Goal: Contribute content: Add original content to the website for others to see

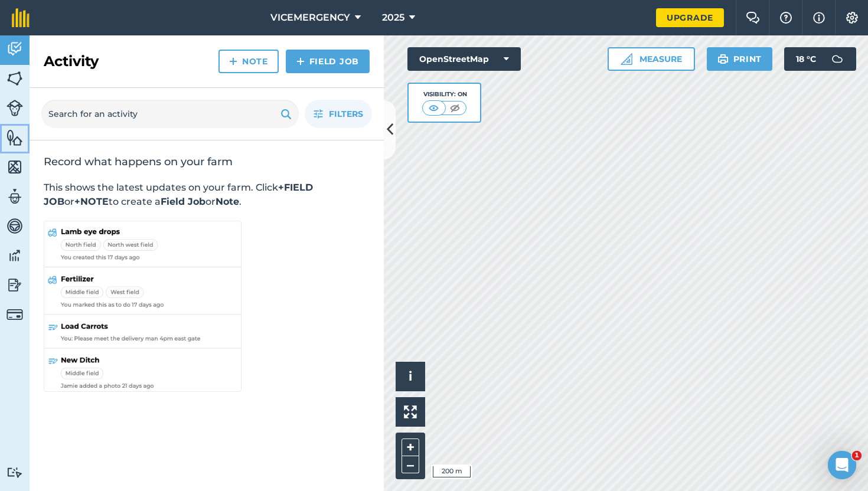
click at [12, 137] on img at bounding box center [14, 138] width 17 height 18
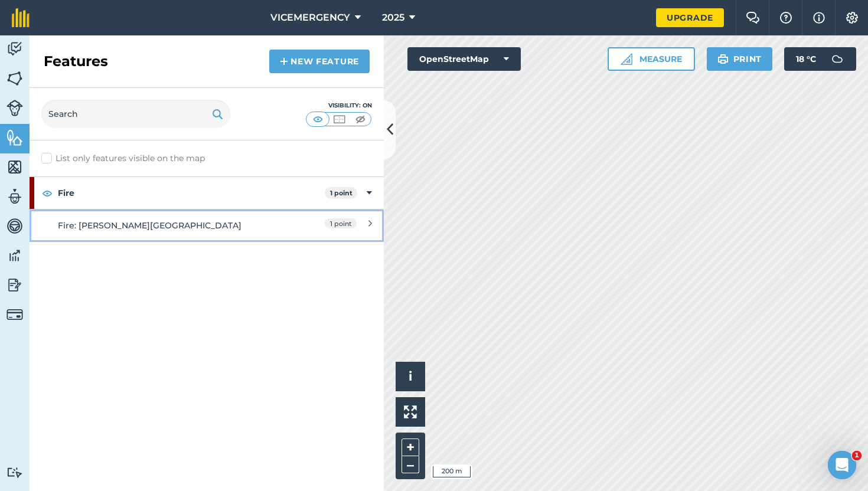
click at [215, 227] on div "Fire: [PERSON_NAME][GEOGRAPHIC_DATA]" at bounding box center [163, 225] width 210 height 13
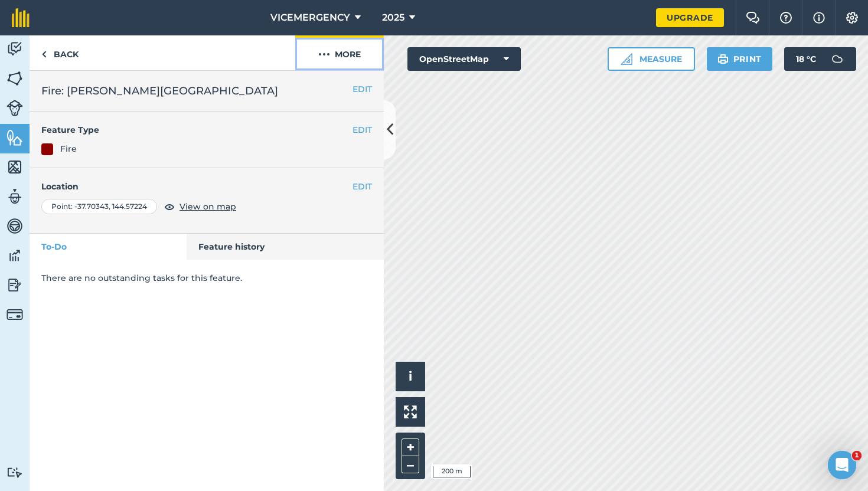
click at [350, 64] on button "More" at bounding box center [339, 52] width 89 height 35
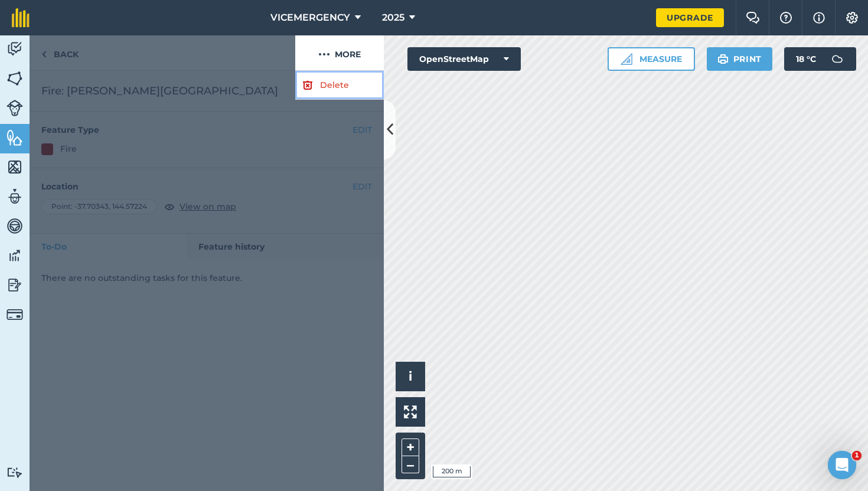
click at [333, 83] on link "Delete" at bounding box center [339, 85] width 89 height 29
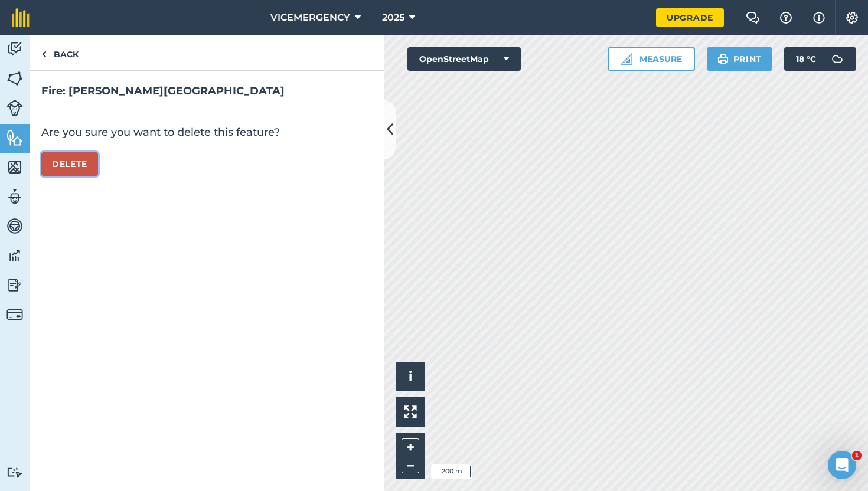
click at [80, 169] on button "Delete" at bounding box center [69, 164] width 57 height 24
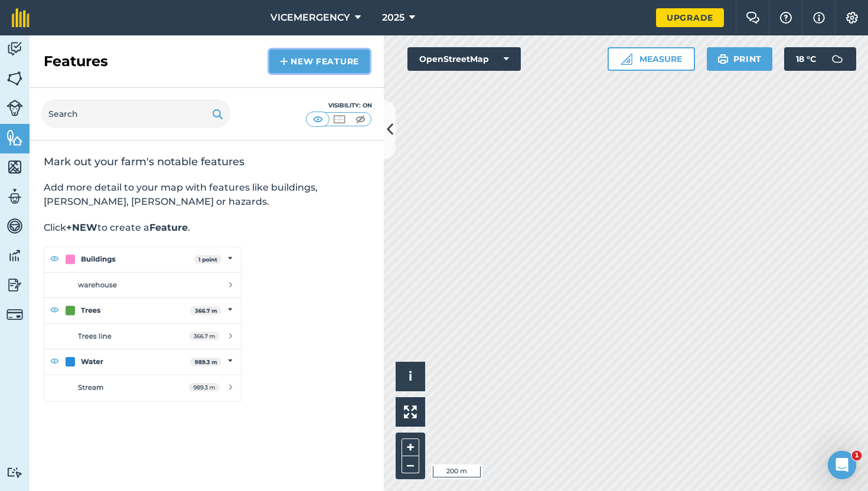
click at [304, 62] on link "New feature" at bounding box center [319, 62] width 100 height 24
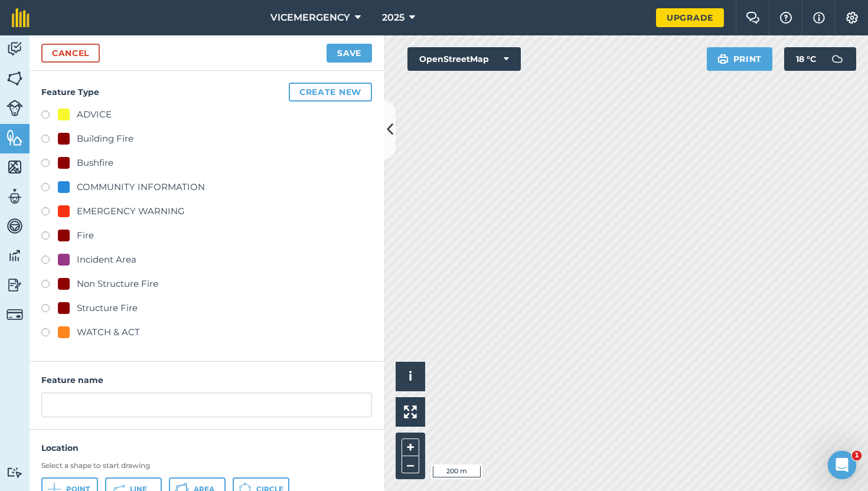
click at [47, 164] on label at bounding box center [49, 165] width 17 height 12
radio input "true"
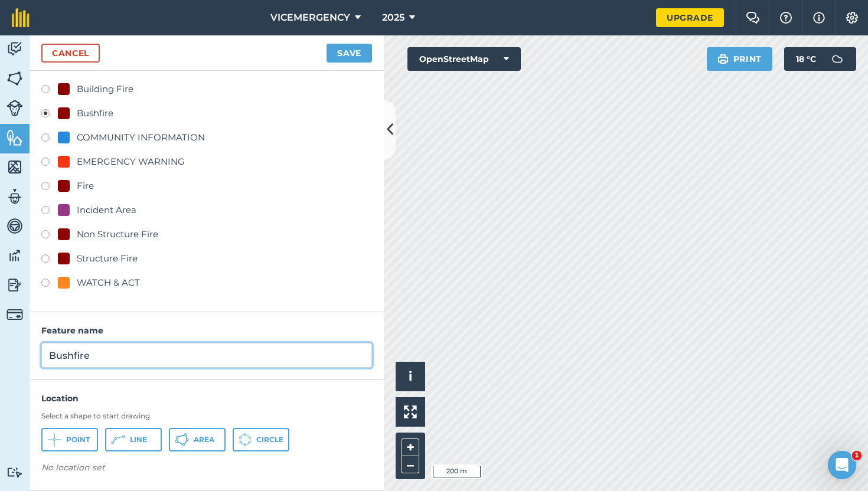
click at [106, 356] on input "Bushfire" at bounding box center [206, 355] width 331 height 25
type input "Bushfire: [GEOGRAPHIC_DATA]"
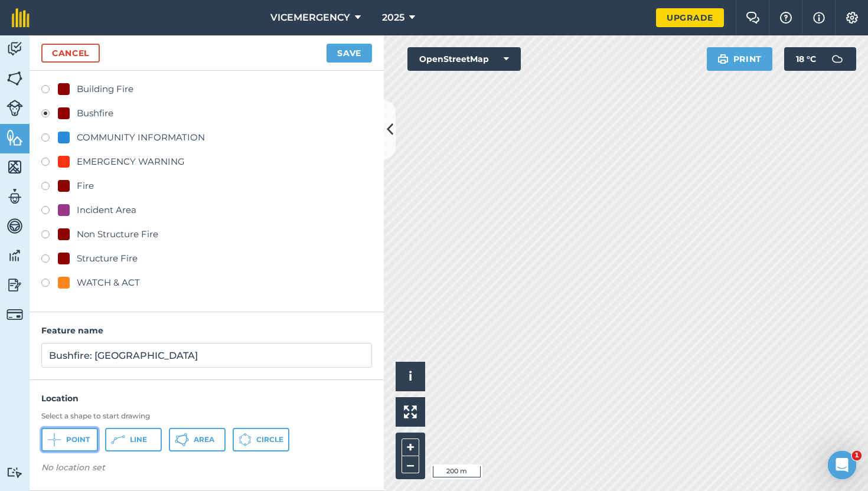
click at [67, 449] on button "Point" at bounding box center [69, 440] width 57 height 24
click at [335, 55] on button "Save" at bounding box center [348, 53] width 45 height 19
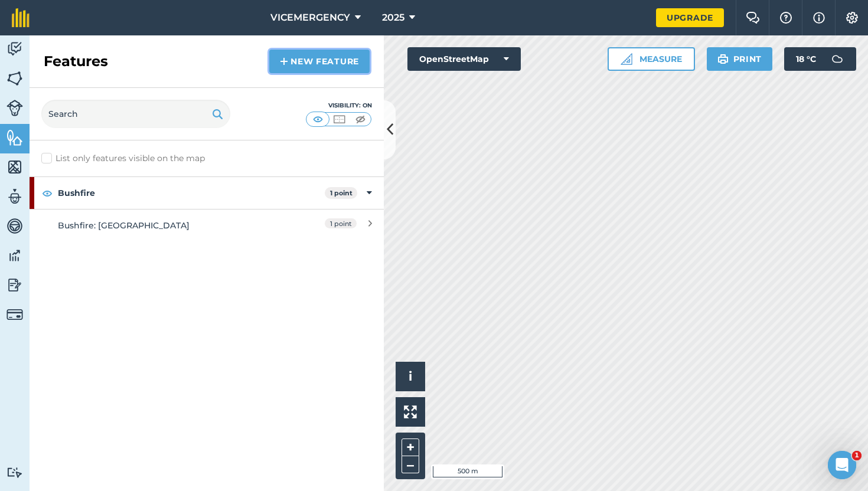
click at [293, 61] on link "New feature" at bounding box center [319, 62] width 100 height 24
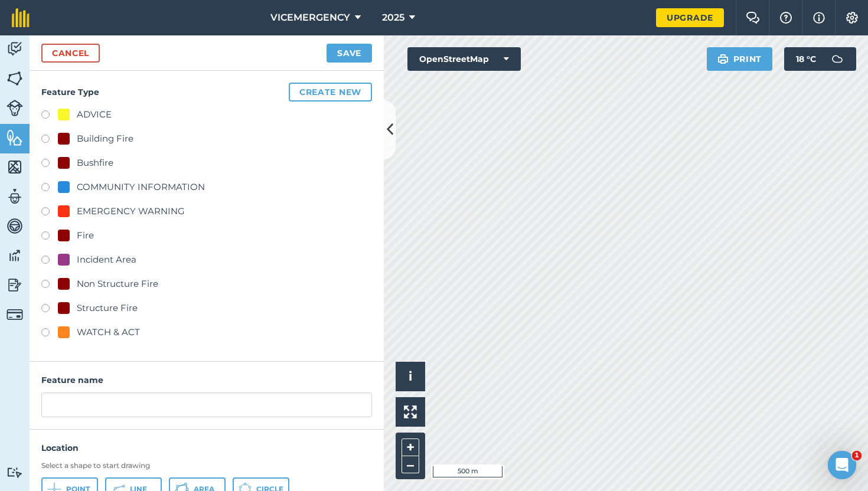
click at [45, 263] on label at bounding box center [49, 262] width 17 height 12
radio input "true"
type input "Incident Area"
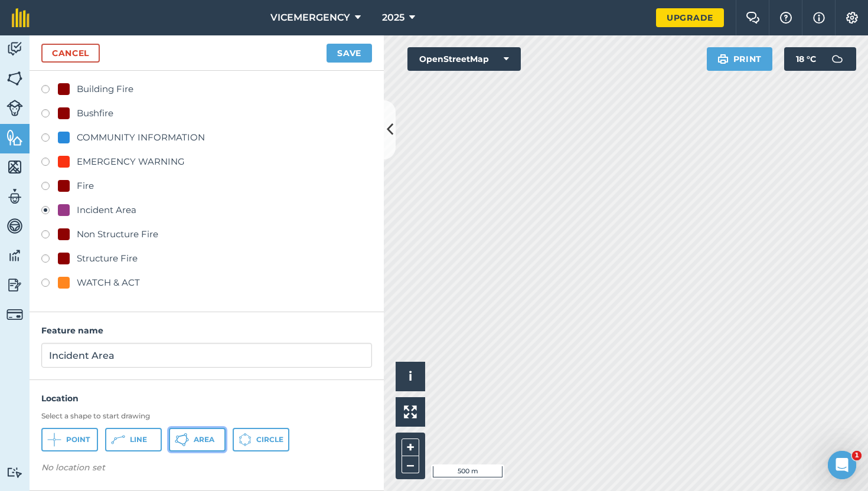
click at [192, 444] on button "Area" at bounding box center [197, 440] width 57 height 24
click at [352, 51] on button "Save" at bounding box center [348, 53] width 45 height 19
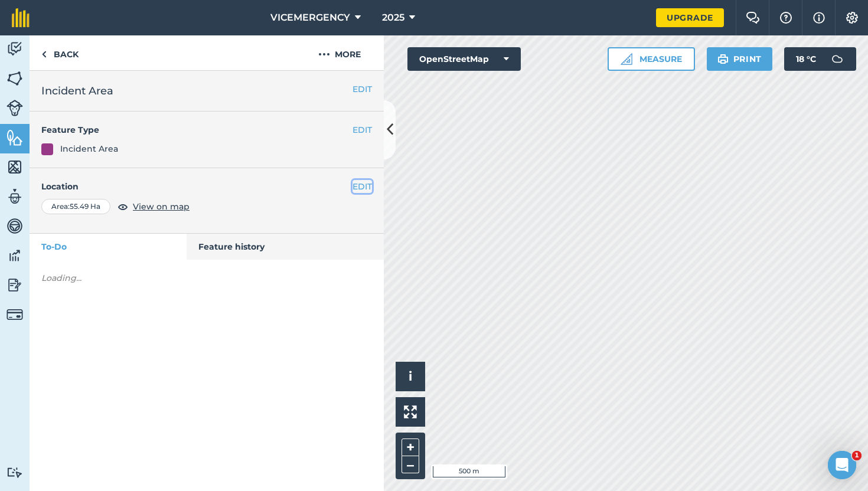
click at [362, 188] on button "EDIT" at bounding box center [361, 186] width 19 height 13
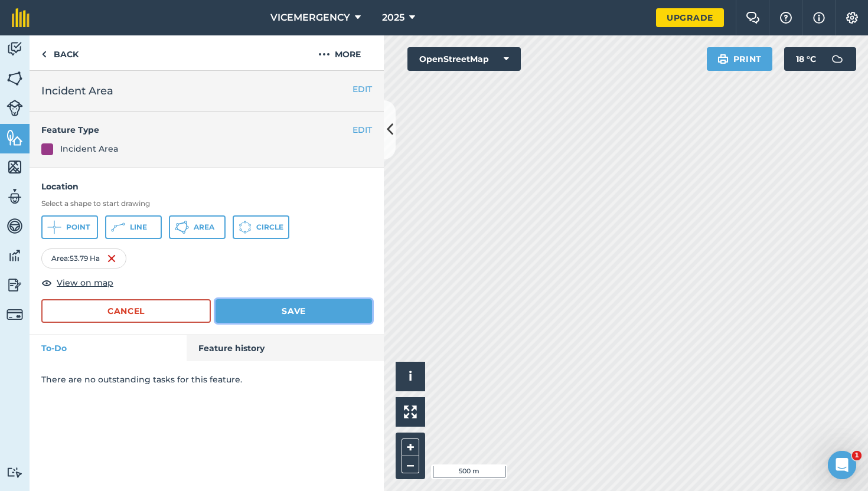
click at [310, 318] on button "Save" at bounding box center [293, 311] width 156 height 24
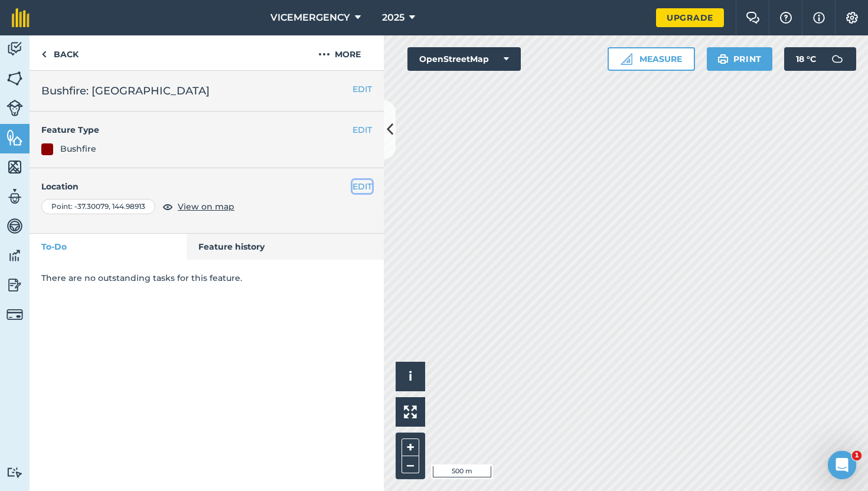
click at [367, 189] on button "EDIT" at bounding box center [361, 186] width 19 height 13
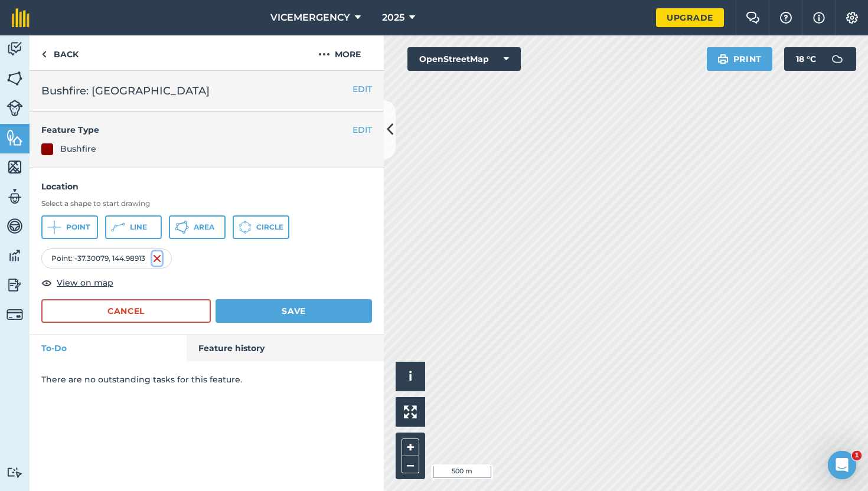
click at [159, 258] on img at bounding box center [156, 258] width 9 height 14
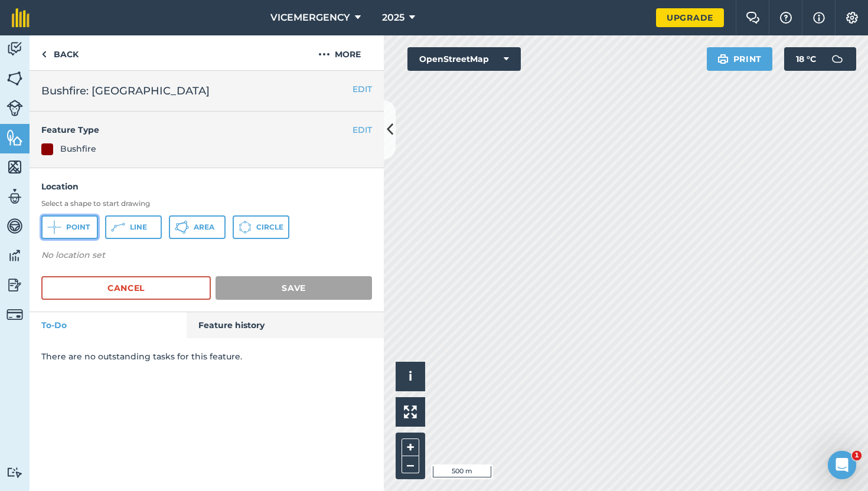
click at [83, 228] on span "Point" at bounding box center [78, 226] width 24 height 9
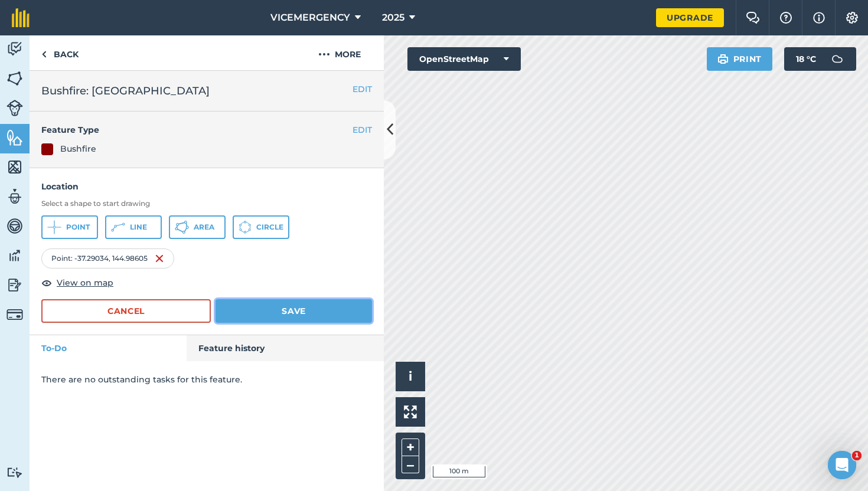
click at [283, 317] on button "Save" at bounding box center [293, 311] width 156 height 24
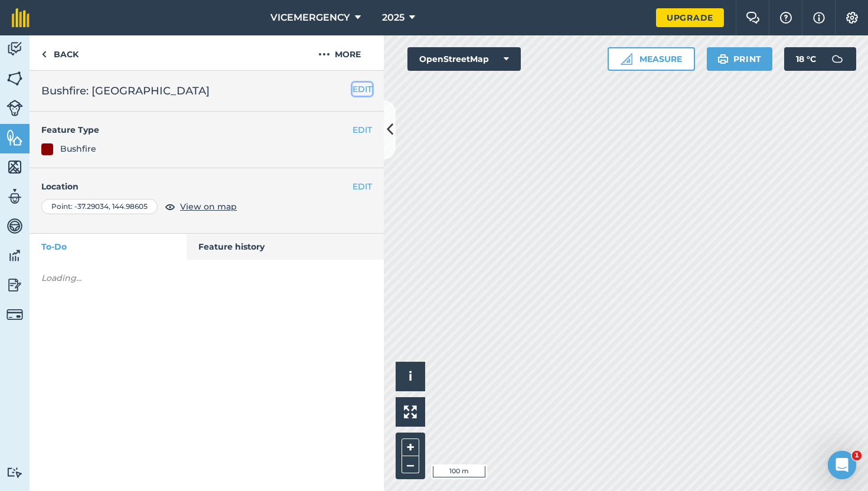
click at [362, 91] on button "EDIT" at bounding box center [361, 89] width 19 height 13
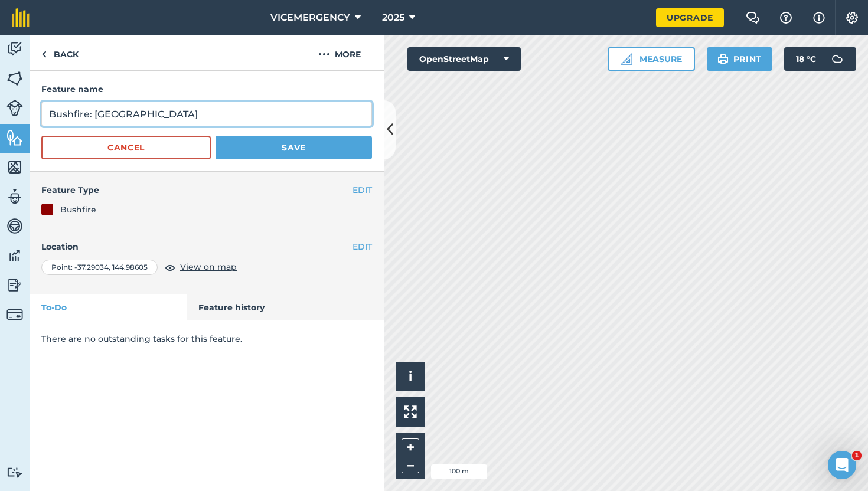
click at [130, 116] on input "Bushfire: [GEOGRAPHIC_DATA]" at bounding box center [206, 114] width 331 height 25
type input "Bushfire: [GEOGRAPHIC_DATA]"
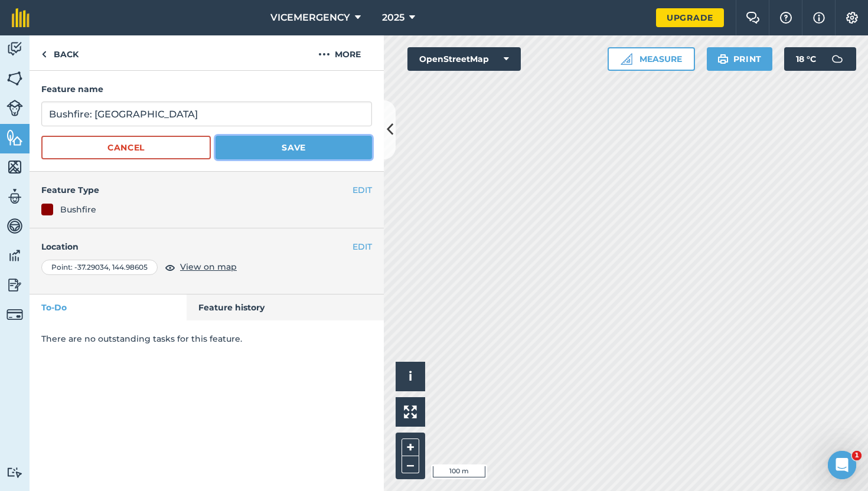
click at [267, 143] on button "Save" at bounding box center [293, 148] width 156 height 24
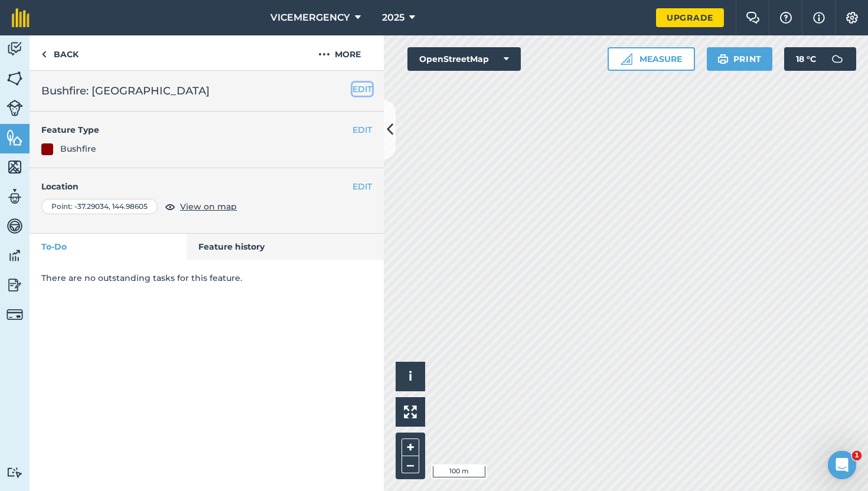
click at [367, 84] on button "EDIT" at bounding box center [361, 89] width 19 height 13
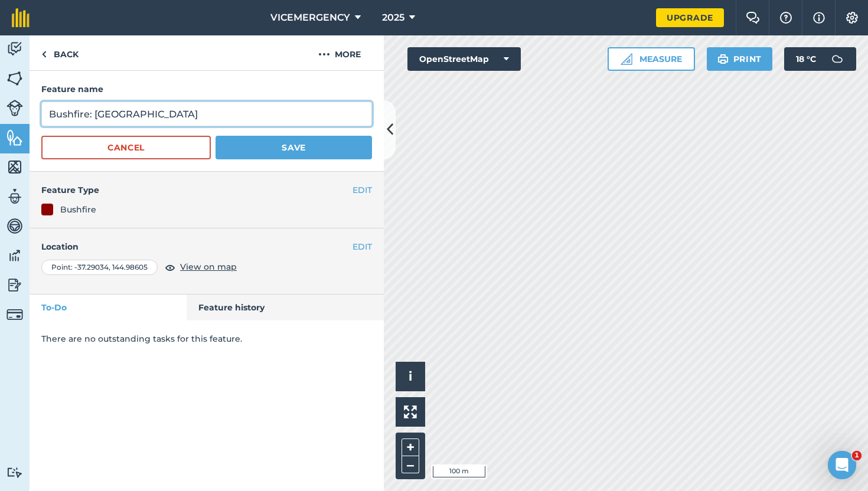
click at [133, 112] on input "Bushfire: [GEOGRAPHIC_DATA]" at bounding box center [206, 114] width 331 height 25
type input "Bushfire: [GEOGRAPHIC_DATA]"
click at [215, 136] on button "Save" at bounding box center [293, 148] width 156 height 24
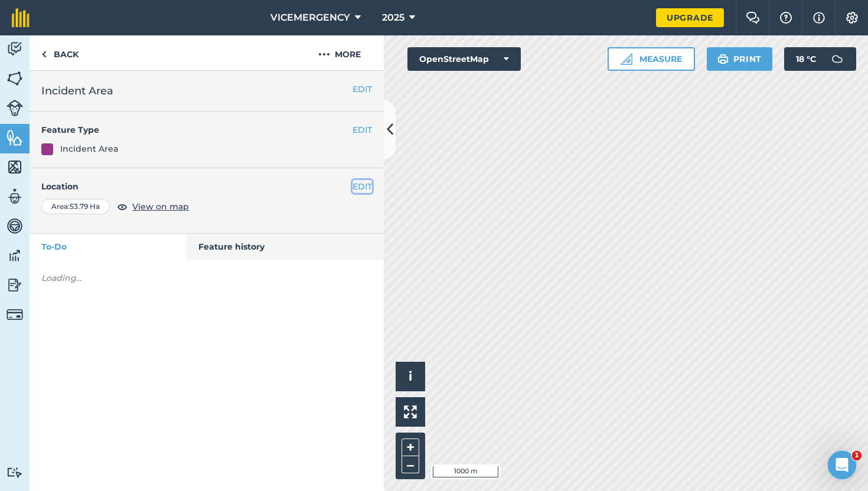
click at [360, 191] on button "EDIT" at bounding box center [361, 186] width 19 height 13
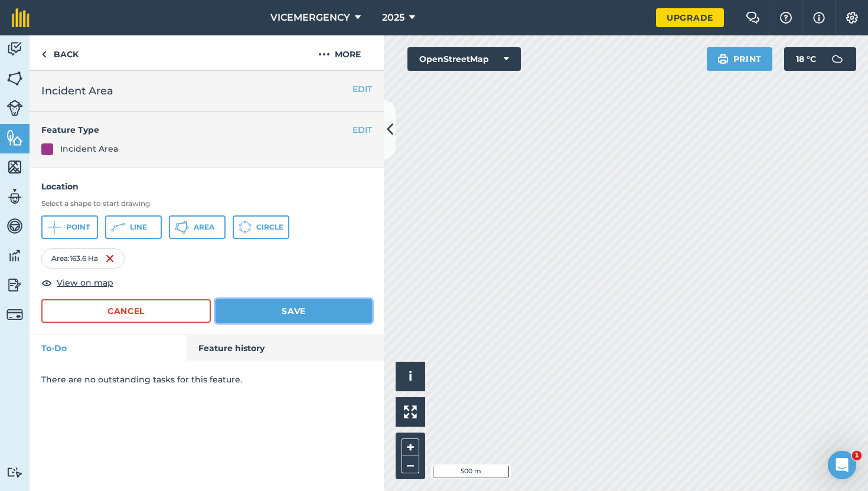
click at [288, 312] on button "Save" at bounding box center [293, 311] width 156 height 24
